Goal: Transaction & Acquisition: Purchase product/service

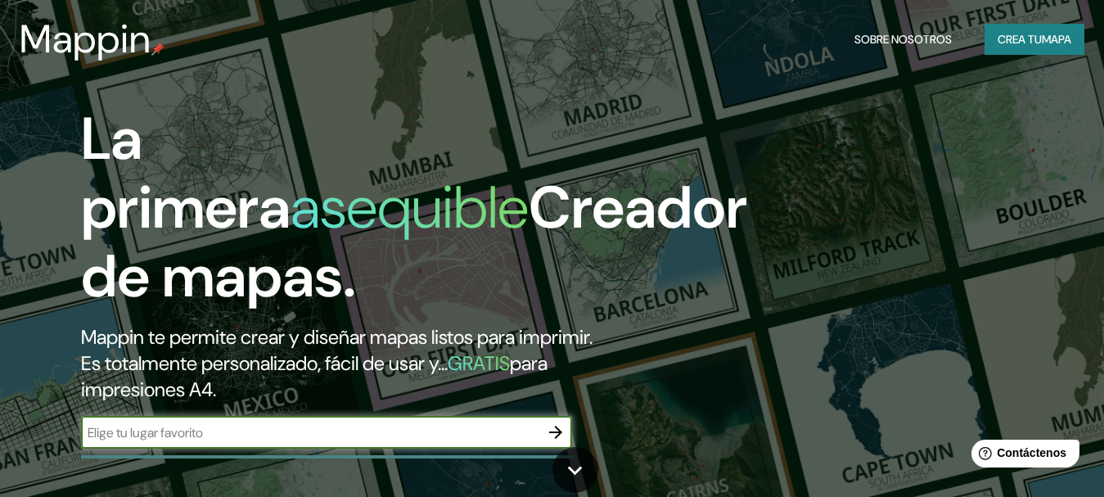
click at [368, 221] on font "asequible" at bounding box center [410, 207] width 238 height 76
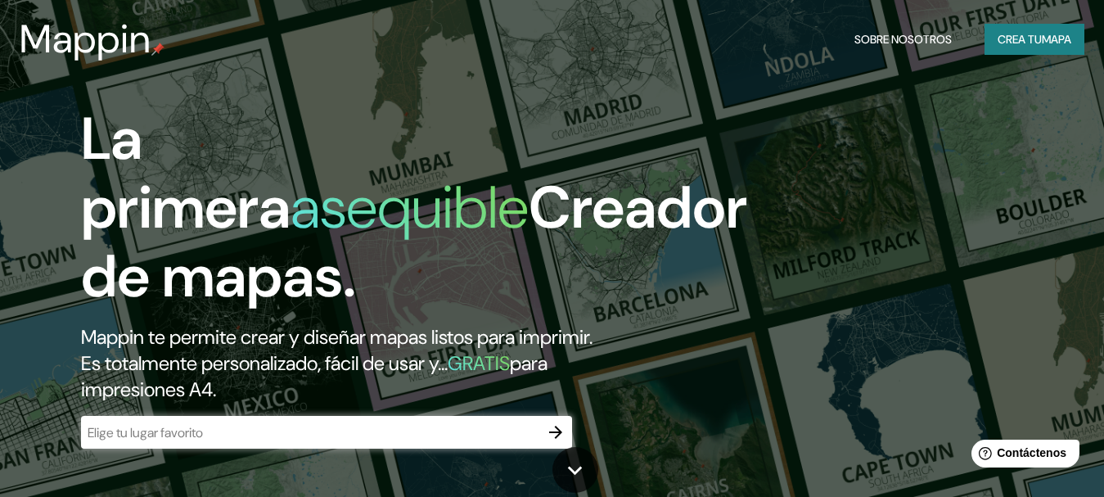
drag, startPoint x: 368, startPoint y: 221, endPoint x: 310, endPoint y: 243, distance: 61.4
click at [353, 245] on font "asequible" at bounding box center [410, 207] width 238 height 76
click at [333, 324] on h2 "Mappin te permite crear y diseñar mapas listos para imprimir. Es totalmente per…" at bounding box center [357, 363] width 553 height 79
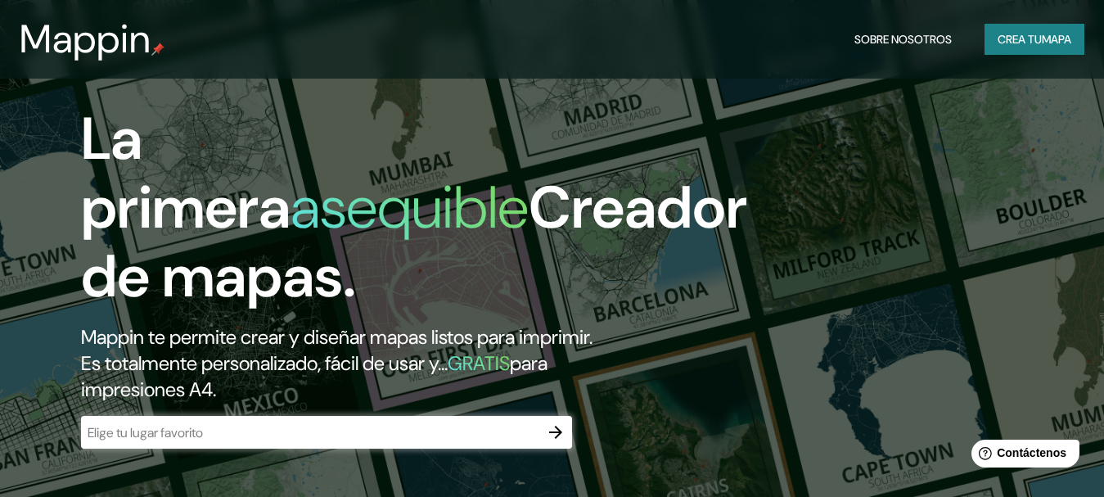
scroll to position [151, 0]
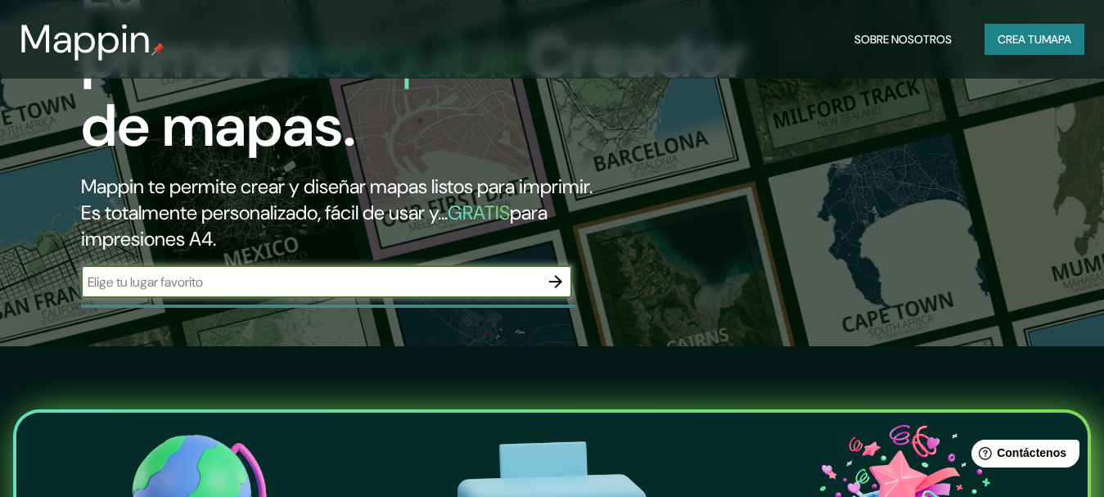
click at [293, 283] on input "text" at bounding box center [310, 282] width 458 height 19
type input "colombia valle del cauca, jamundi"
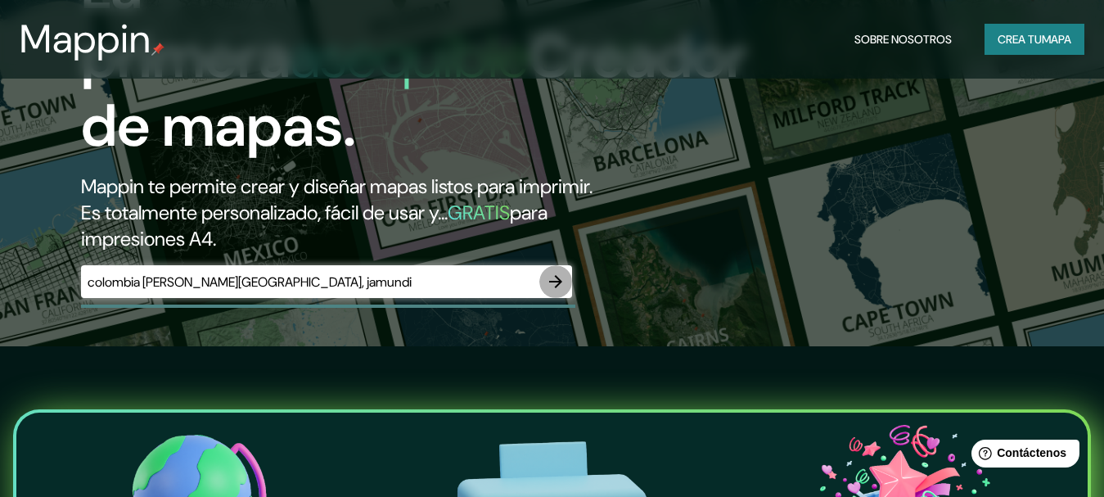
click at [557, 286] on icon "button" at bounding box center [555, 281] width 13 height 13
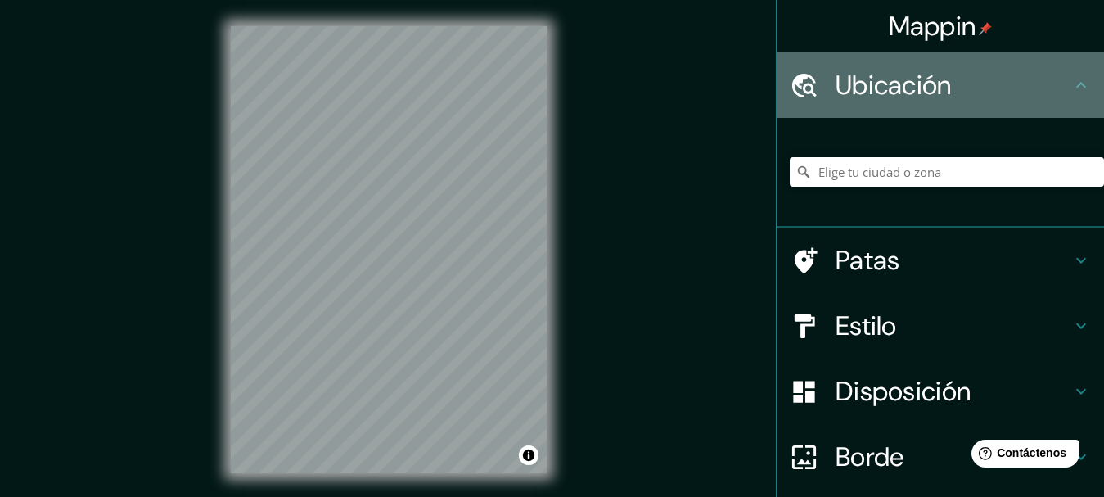
click at [803, 79] on icon at bounding box center [804, 85] width 29 height 29
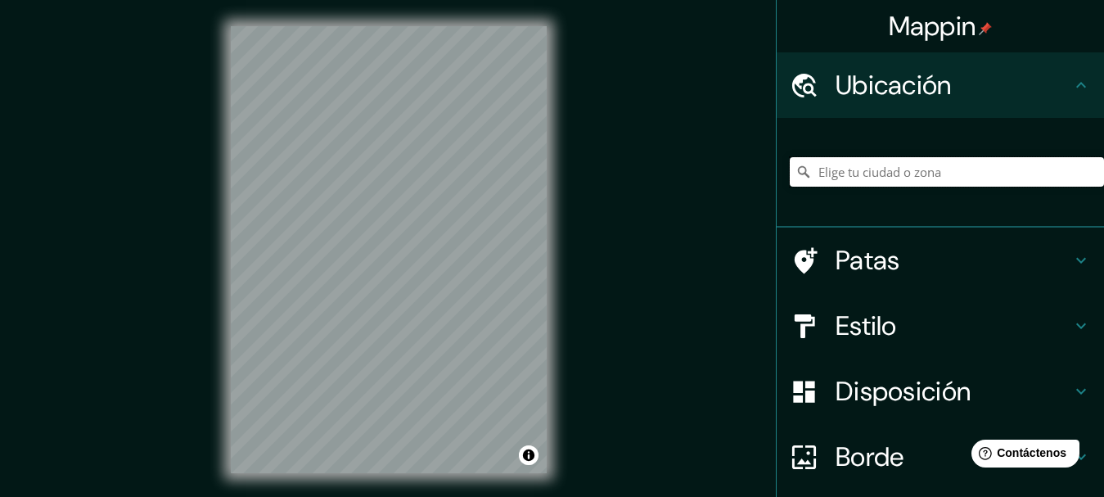
click at [818, 173] on input "Elige tu ciudad o zona" at bounding box center [947, 171] width 314 height 29
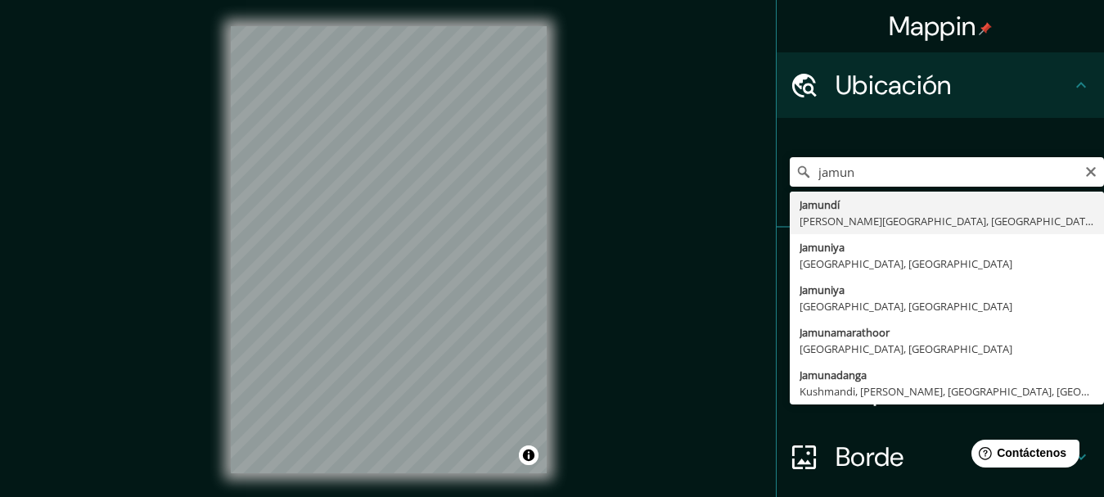
type input "Jamundí, Valle del Cauca, Colombia"
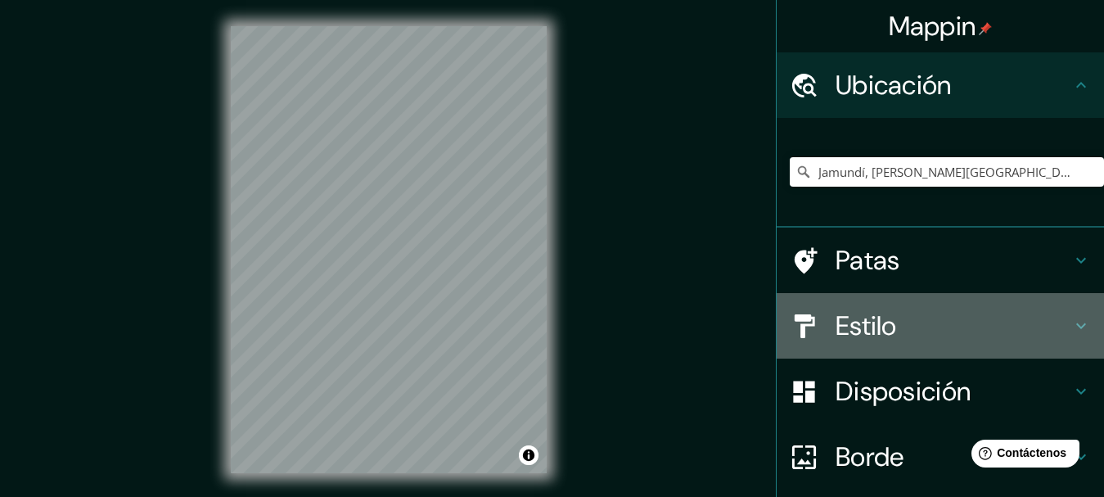
click at [842, 319] on font "Estilo" at bounding box center [866, 326] width 61 height 34
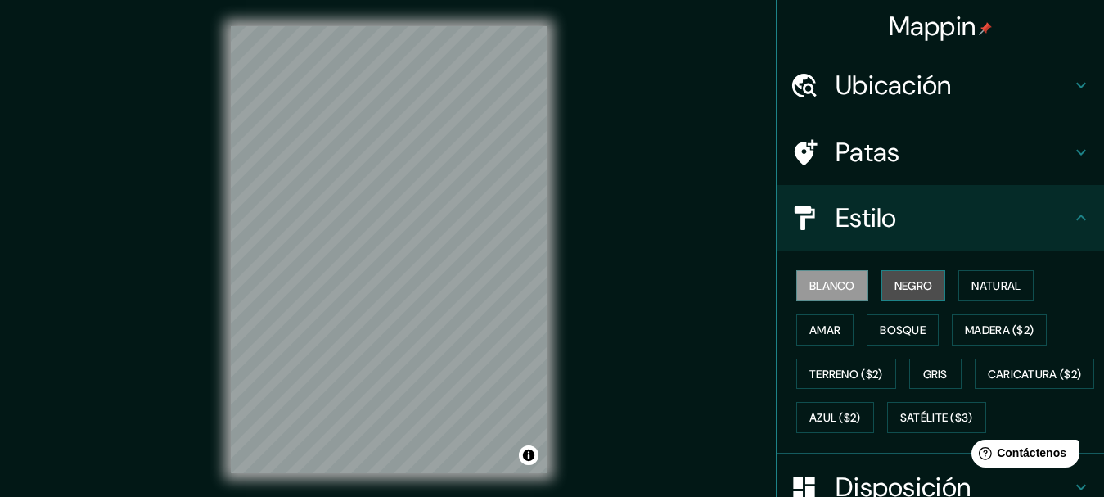
click at [927, 282] on button "Negro" at bounding box center [914, 285] width 65 height 31
click at [842, 287] on font "Blanco" at bounding box center [833, 285] width 46 height 15
click at [988, 287] on font "Natural" at bounding box center [996, 285] width 49 height 15
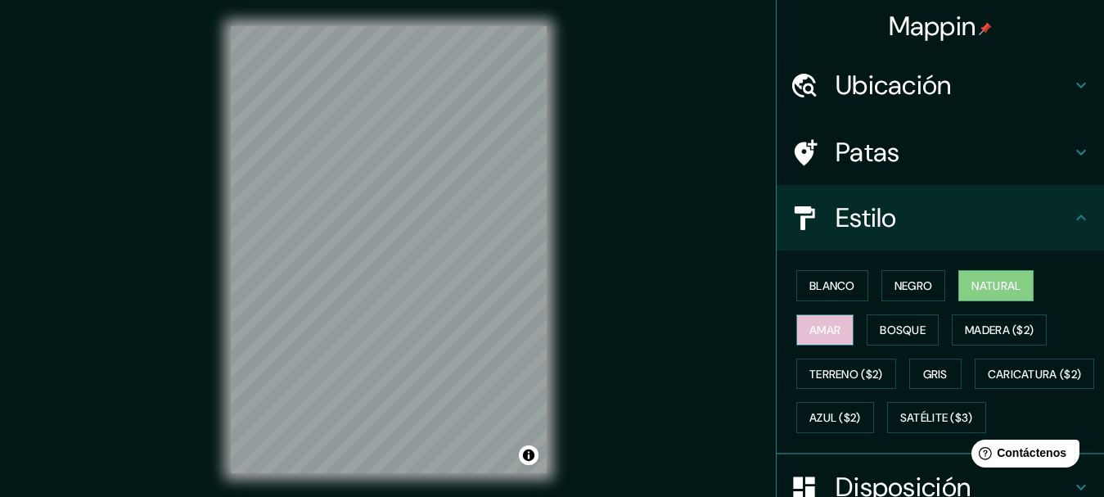
click at [812, 329] on font "Amar" at bounding box center [825, 330] width 31 height 15
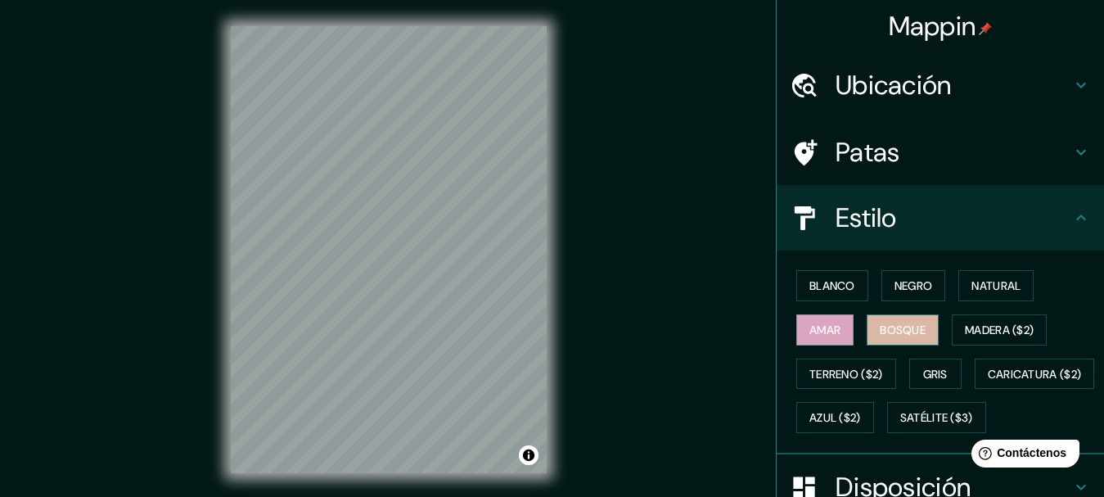
click at [867, 328] on button "Bosque" at bounding box center [903, 329] width 72 height 31
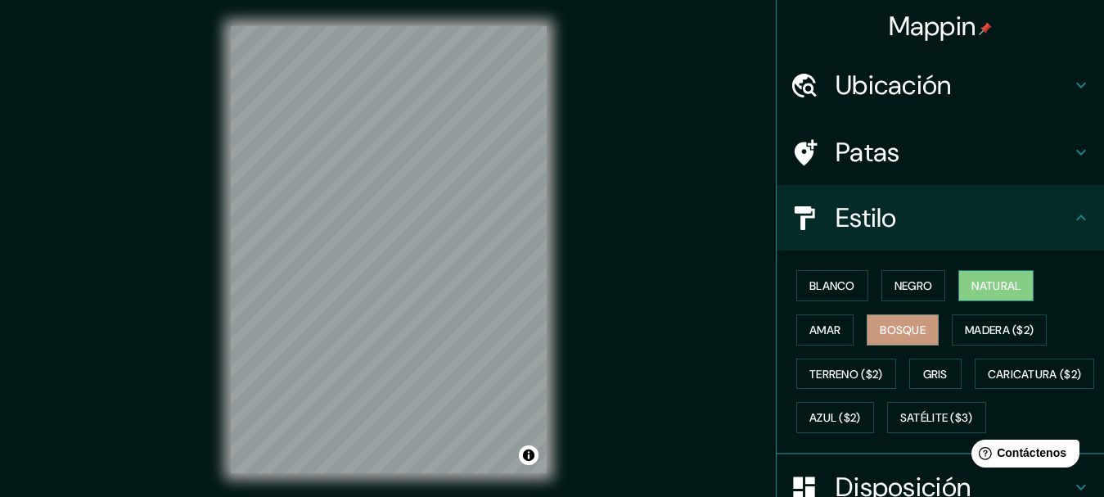
click at [973, 287] on font "Natural" at bounding box center [996, 285] width 49 height 15
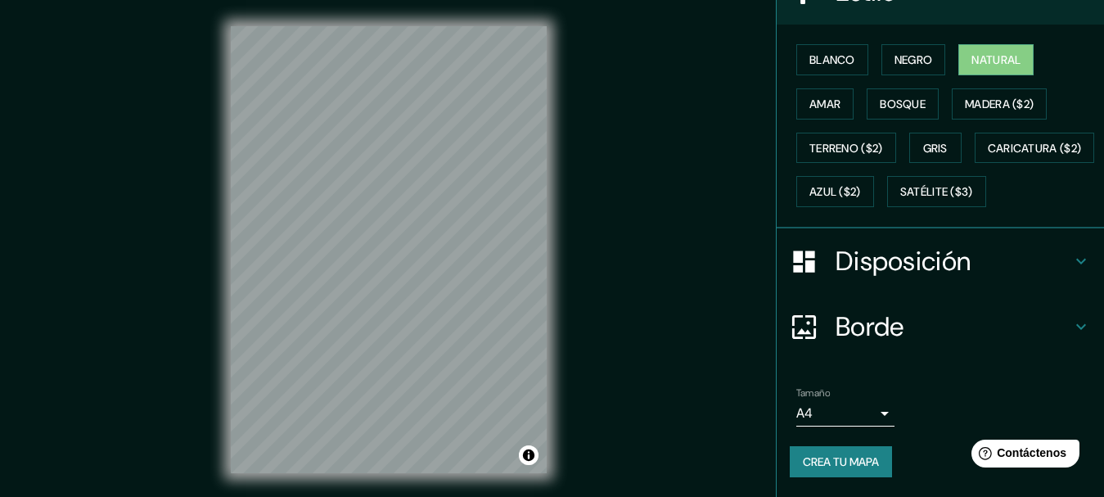
scroll to position [29, 0]
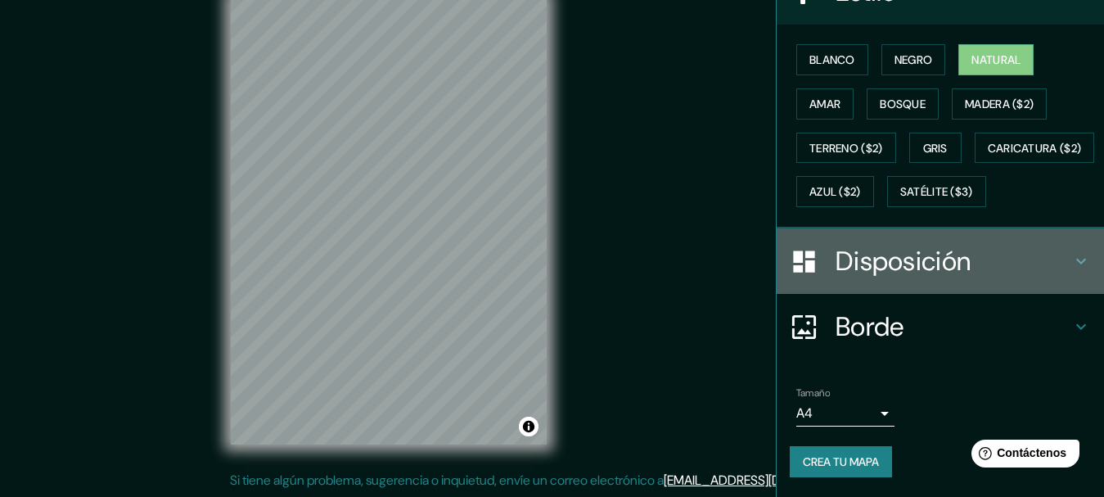
click at [908, 265] on font "Disposición" at bounding box center [903, 261] width 135 height 34
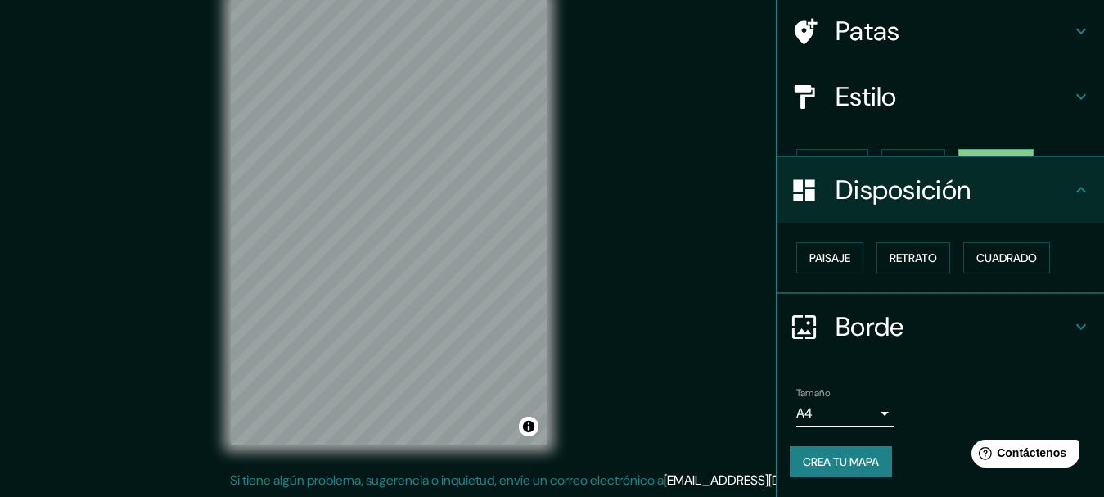
scroll to position [93, 0]
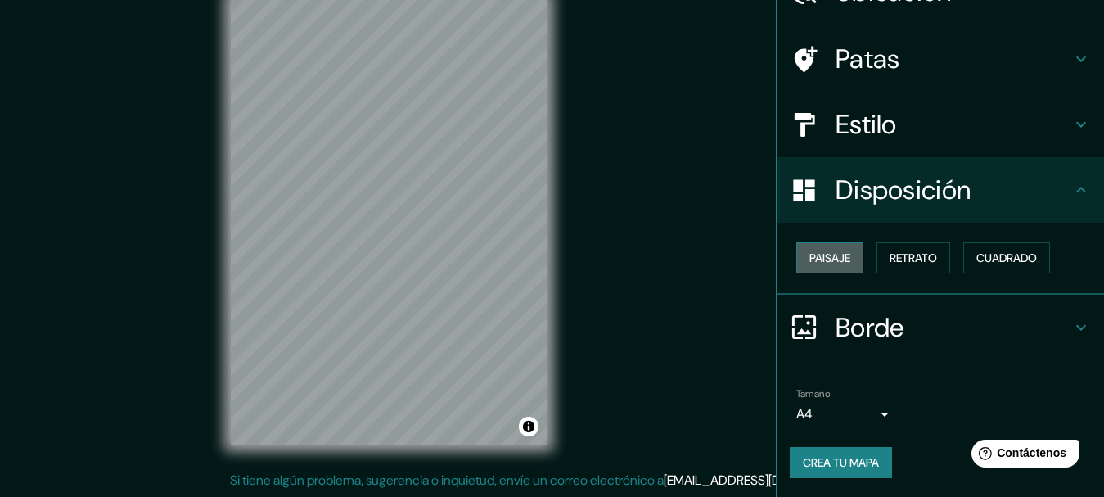
click at [797, 255] on button "Paisaje" at bounding box center [830, 257] width 67 height 31
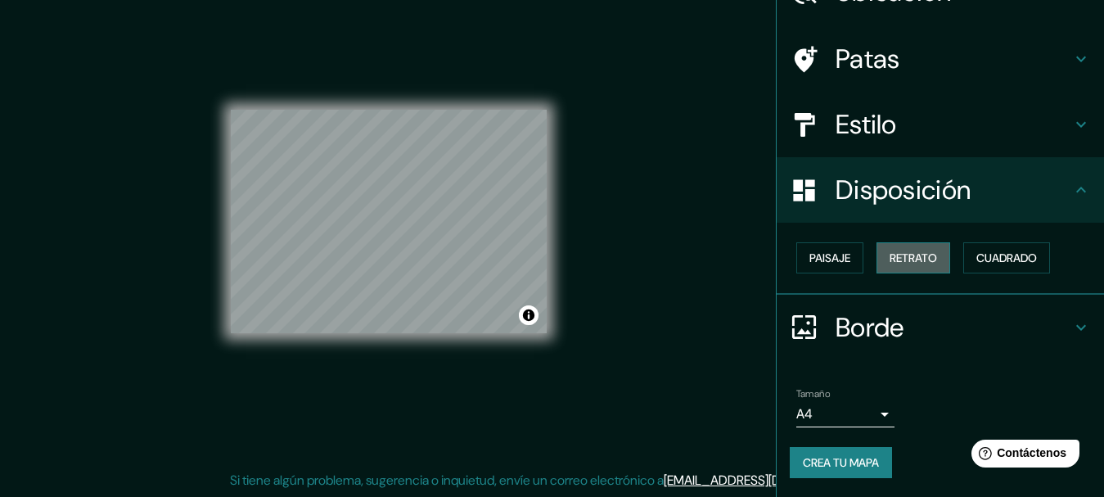
click at [877, 257] on button "Retrato" at bounding box center [914, 257] width 74 height 31
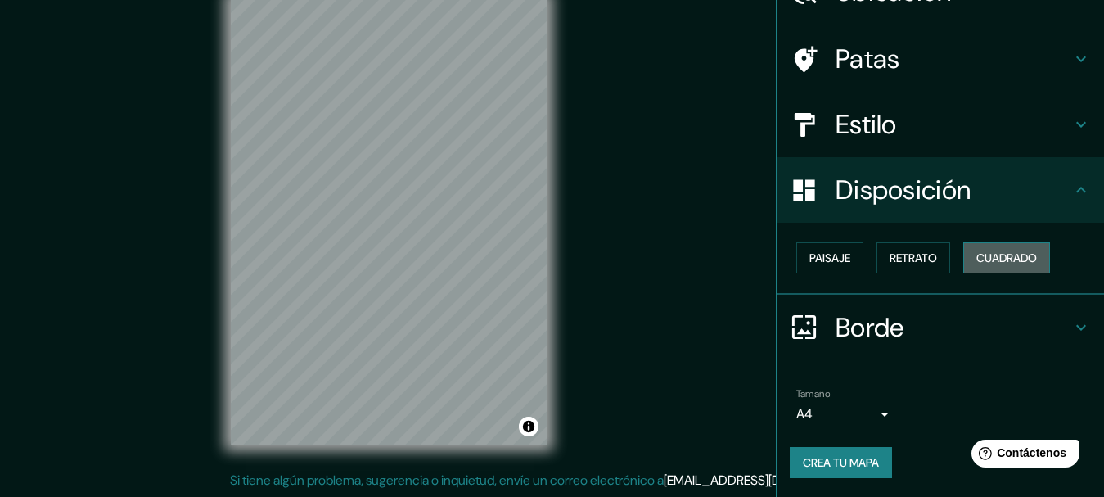
click at [989, 258] on font "Cuadrado" at bounding box center [1007, 258] width 61 height 15
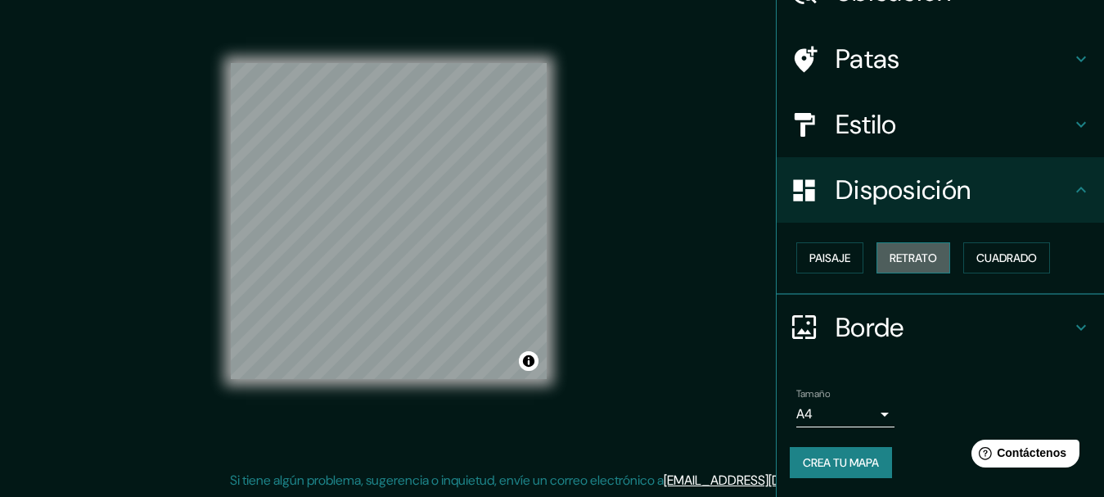
click at [897, 264] on font "Retrato" at bounding box center [913, 258] width 47 height 15
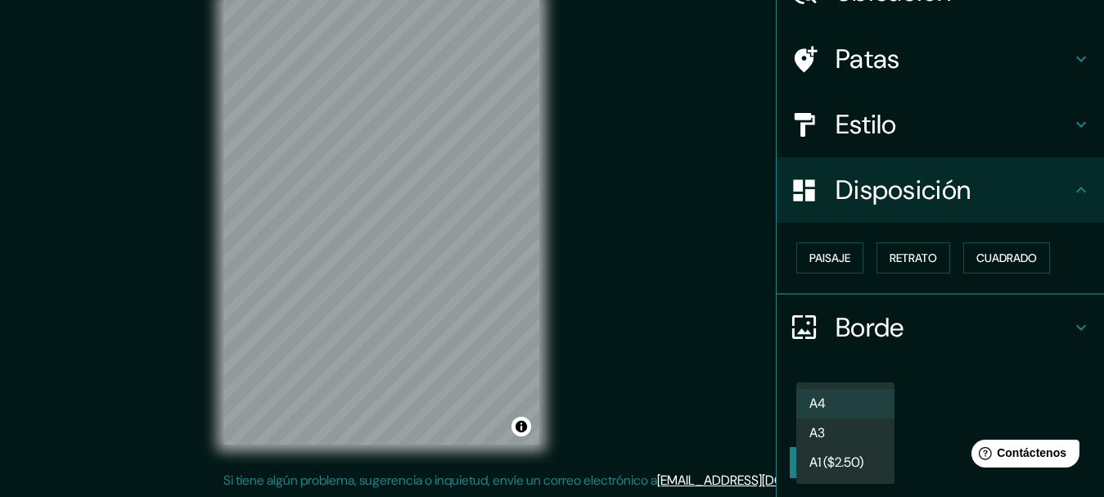
click at [862, 406] on body "Mappin Ubicación Jamundí, Valle del Cauca, Colombia Patas Estilo Disposición Pa…" at bounding box center [552, 219] width 1104 height 497
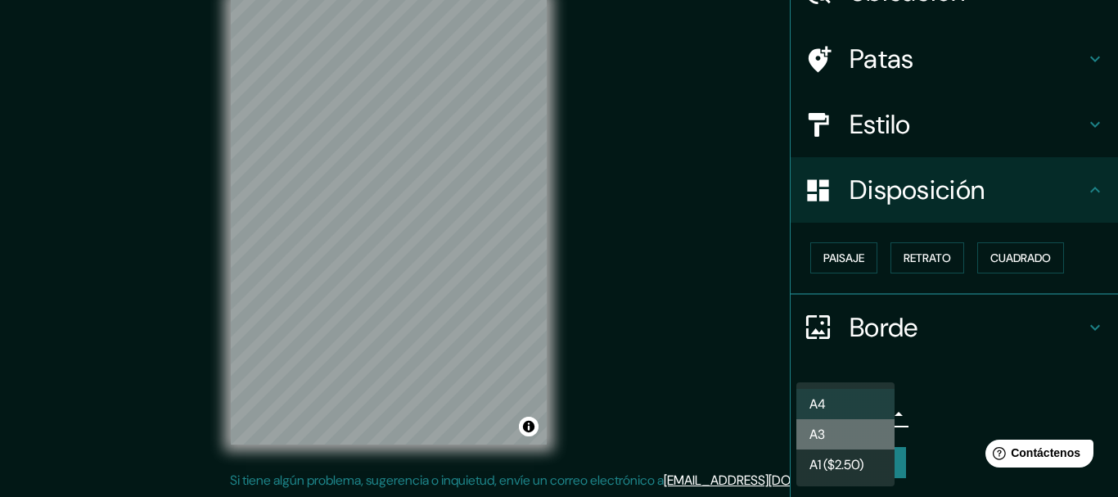
click at [839, 421] on li "A3" at bounding box center [846, 434] width 98 height 30
click at [848, 415] on body "Mappin Ubicación Jamundí, Valle del Cauca, Colombia Patas Estilo Disposición Pa…" at bounding box center [559, 219] width 1118 height 497
click at [828, 406] on li "A4" at bounding box center [846, 404] width 98 height 30
type input "single"
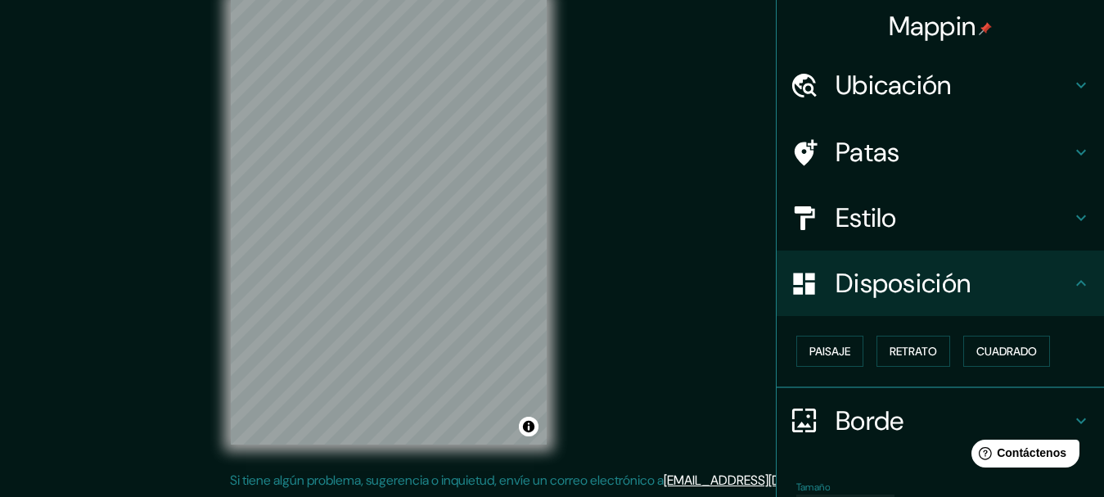
scroll to position [0, 0]
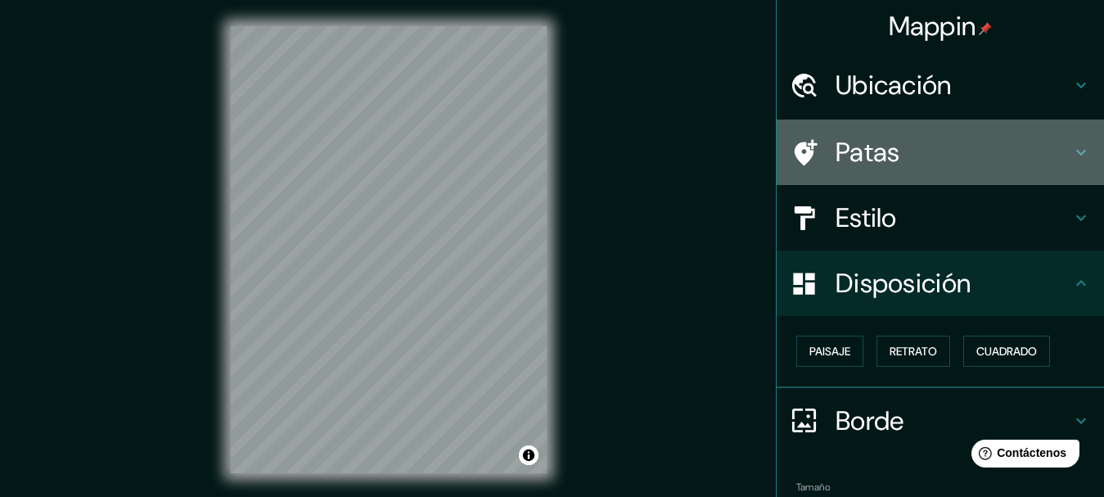
click at [847, 138] on font "Patas" at bounding box center [868, 152] width 65 height 34
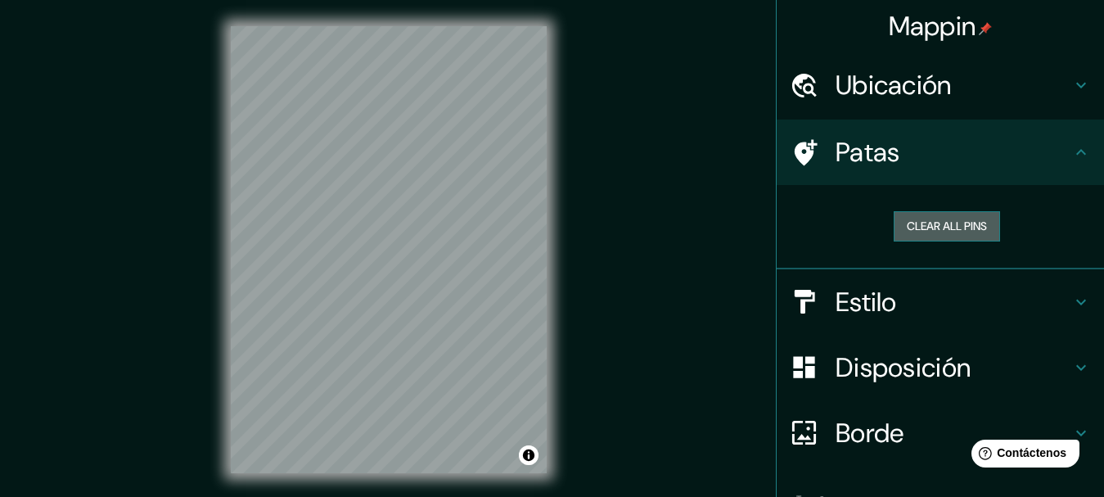
click at [928, 236] on button "Clear all pins" at bounding box center [947, 226] width 106 height 30
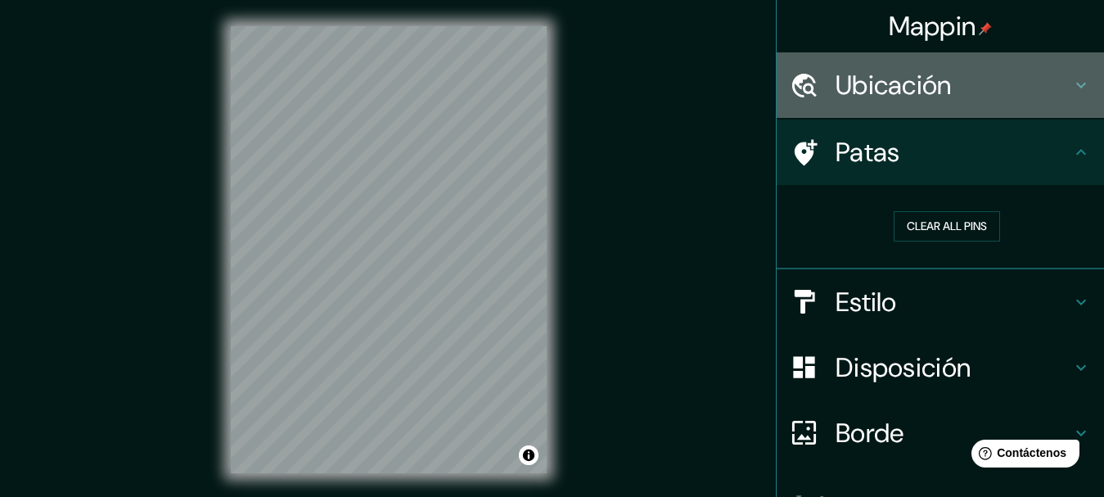
click at [856, 111] on div "Ubicación" at bounding box center [940, 84] width 327 height 65
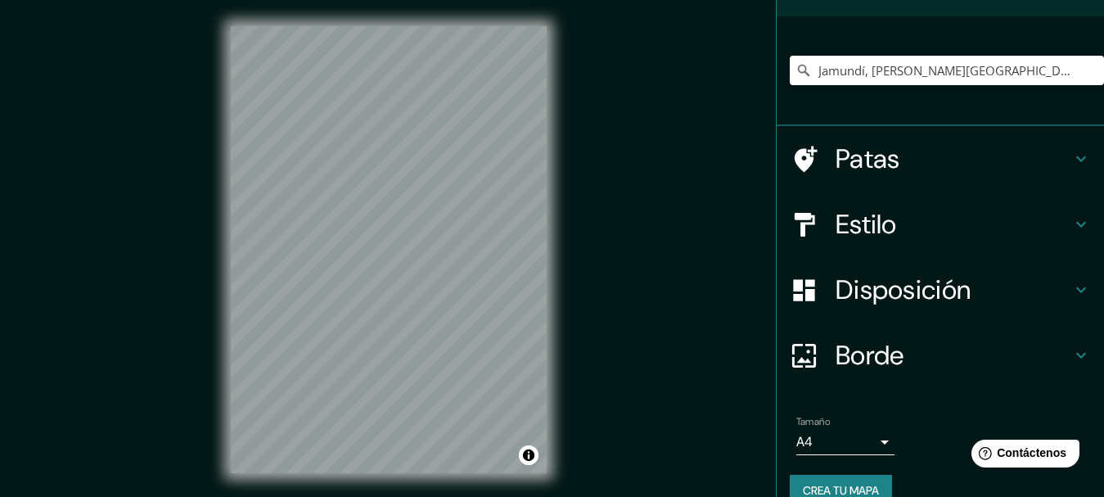
scroll to position [130, 0]
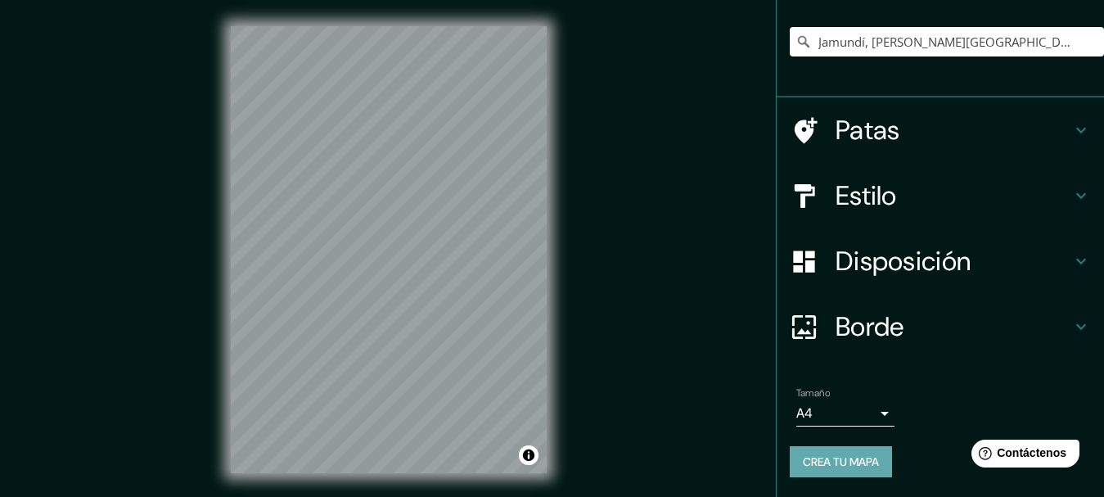
click at [820, 447] on button "Crea tu mapa" at bounding box center [841, 461] width 102 height 31
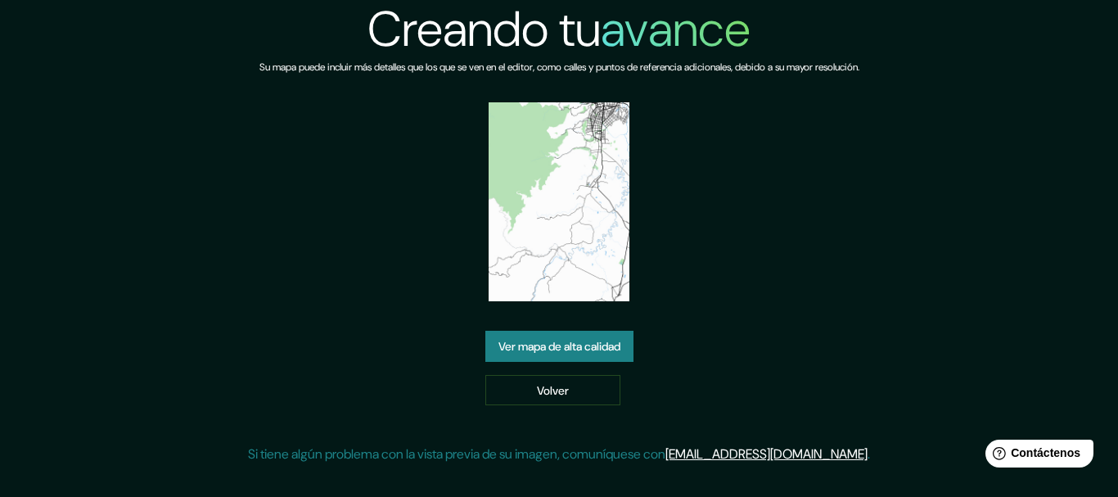
click at [589, 341] on font "Ver mapa de alta calidad" at bounding box center [560, 346] width 122 height 15
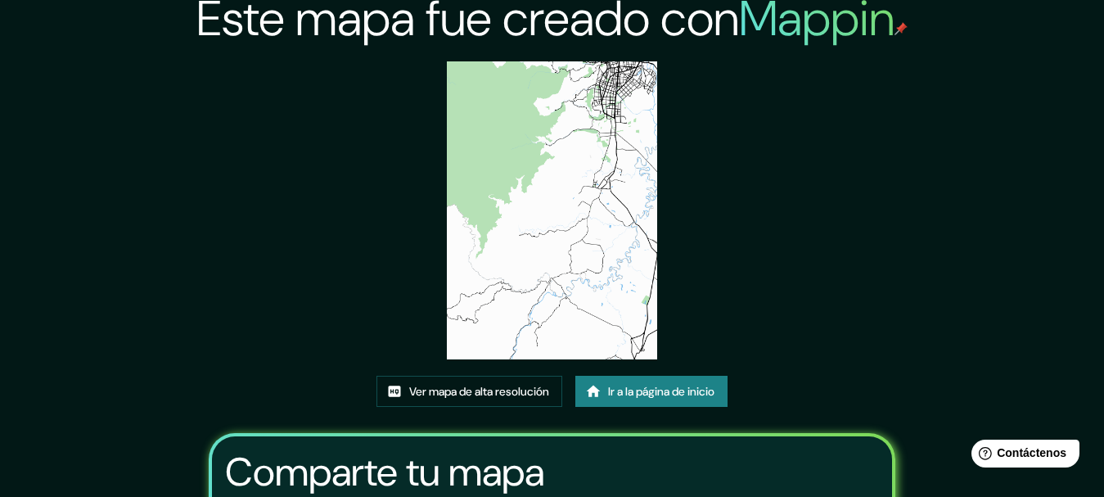
scroll to position [11, 0]
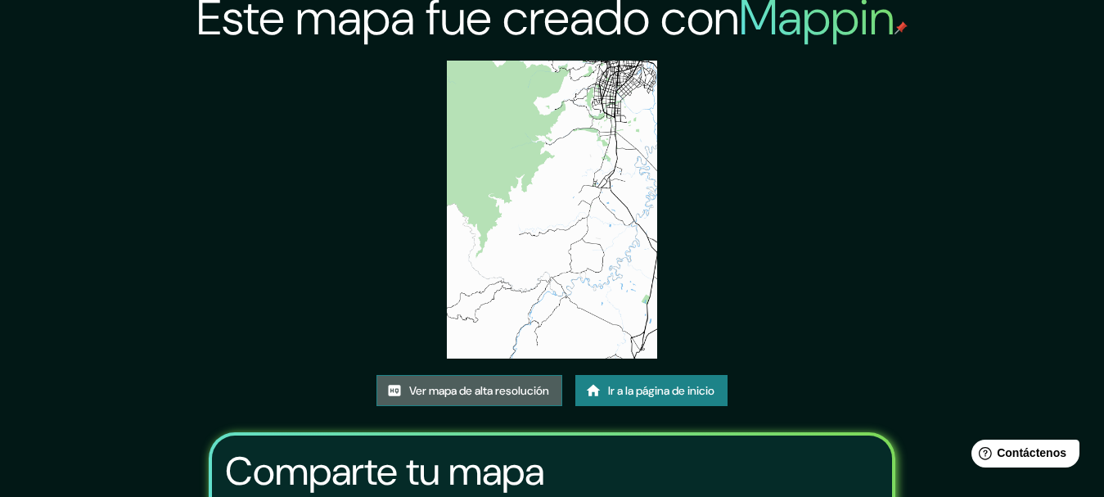
click at [510, 383] on font "Ver mapa de alta resolución" at bounding box center [479, 390] width 140 height 15
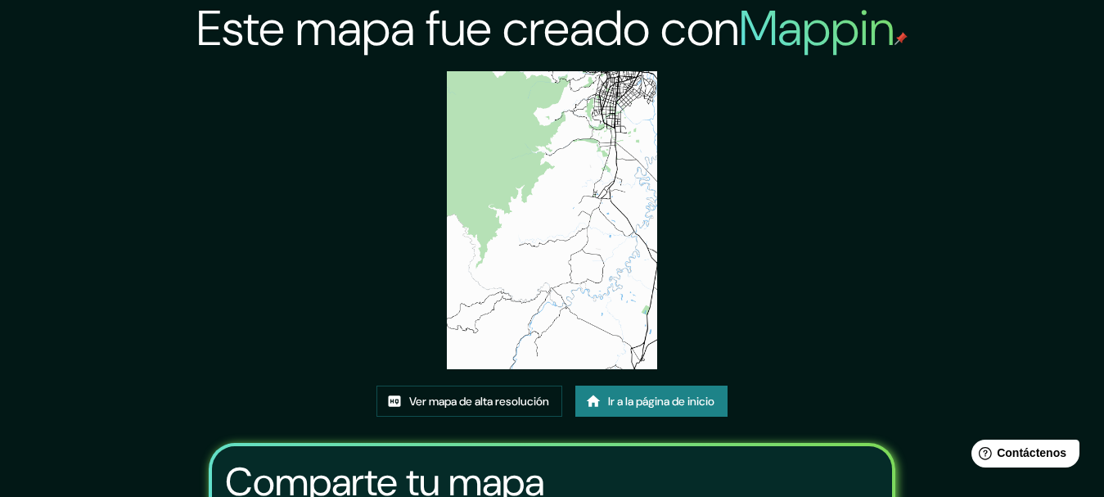
scroll to position [213, 0]
